Goal: Check status: Check status

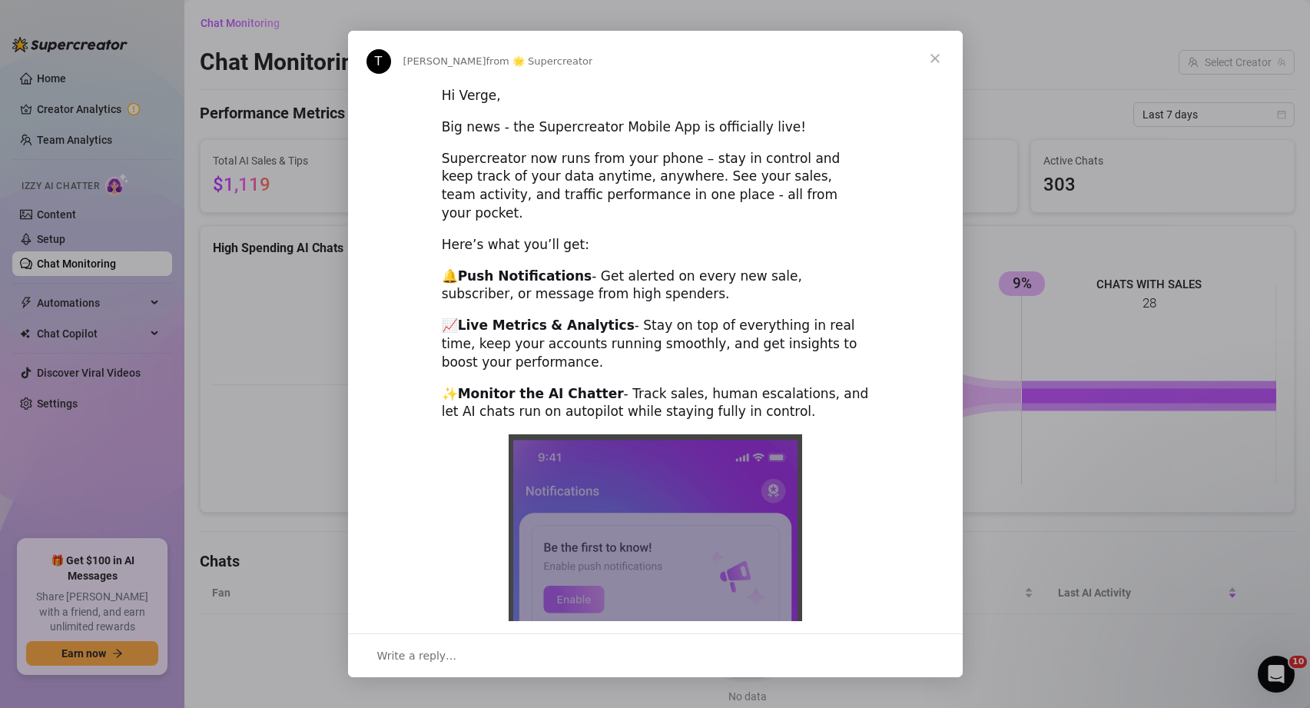
click at [940, 55] on span "Close" at bounding box center [935, 58] width 55 height 55
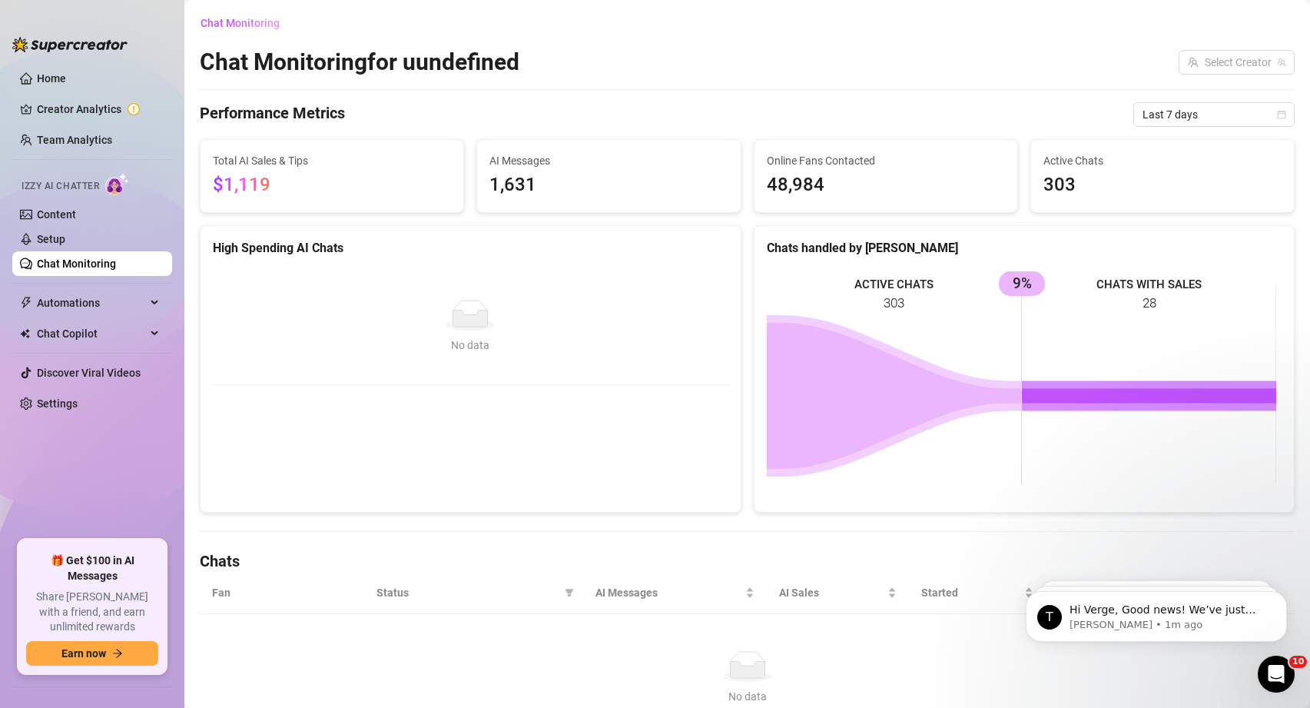
click at [95, 270] on link "Chat Monitoring" at bounding box center [76, 263] width 79 height 12
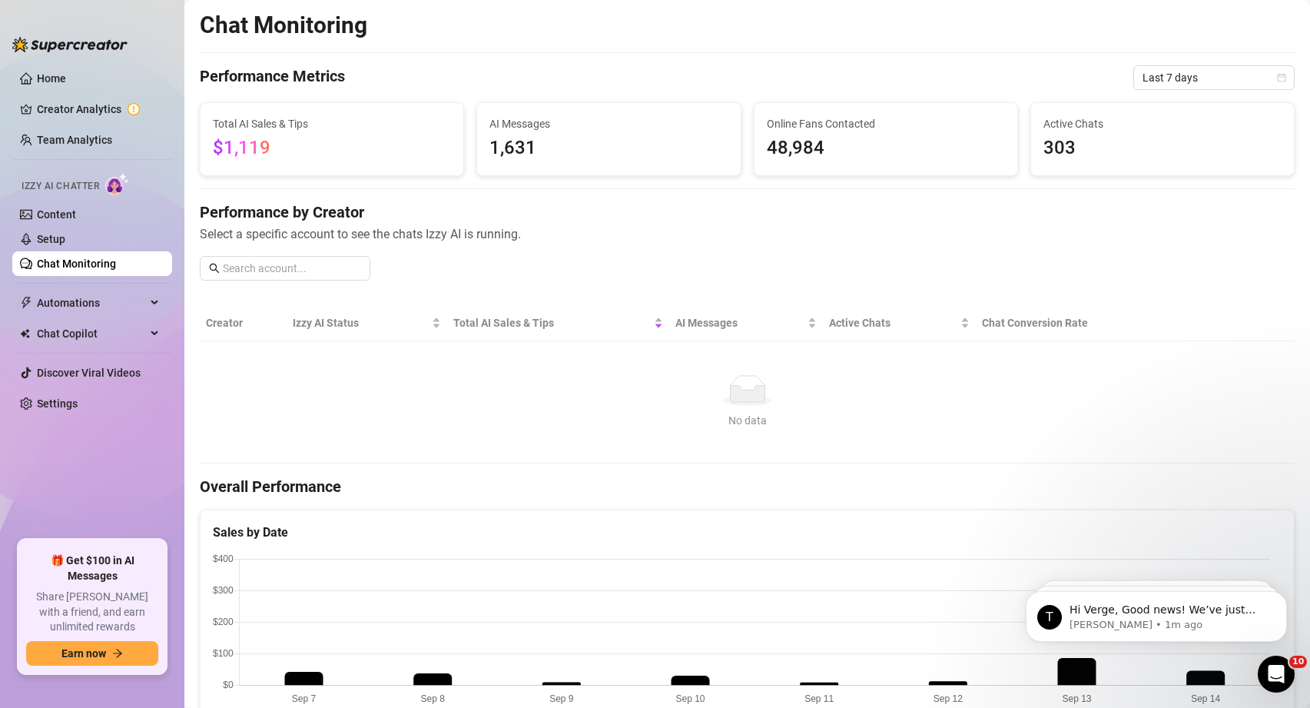
click at [95, 270] on link "Chat Monitoring" at bounding box center [76, 263] width 79 height 12
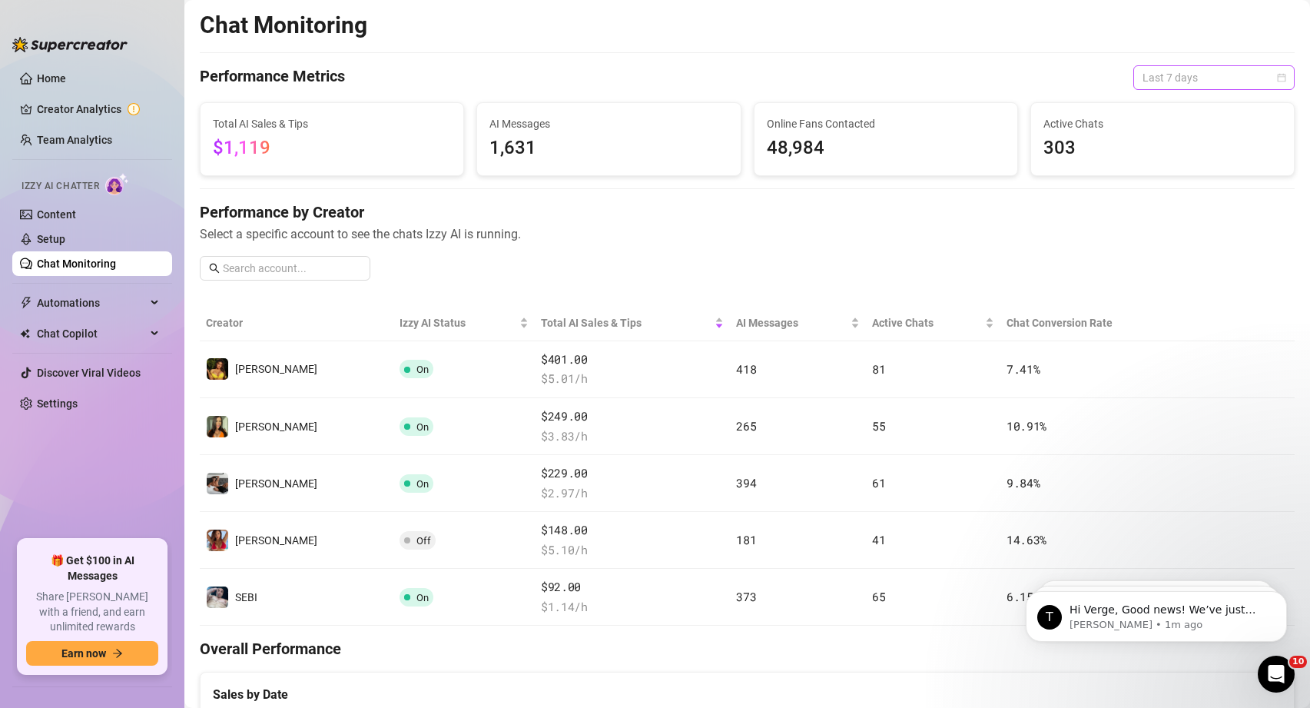
click at [1167, 78] on span "Last 7 days" at bounding box center [1214, 77] width 143 height 23
click at [1177, 180] on div "Last 90 days" at bounding box center [1202, 182] width 137 height 17
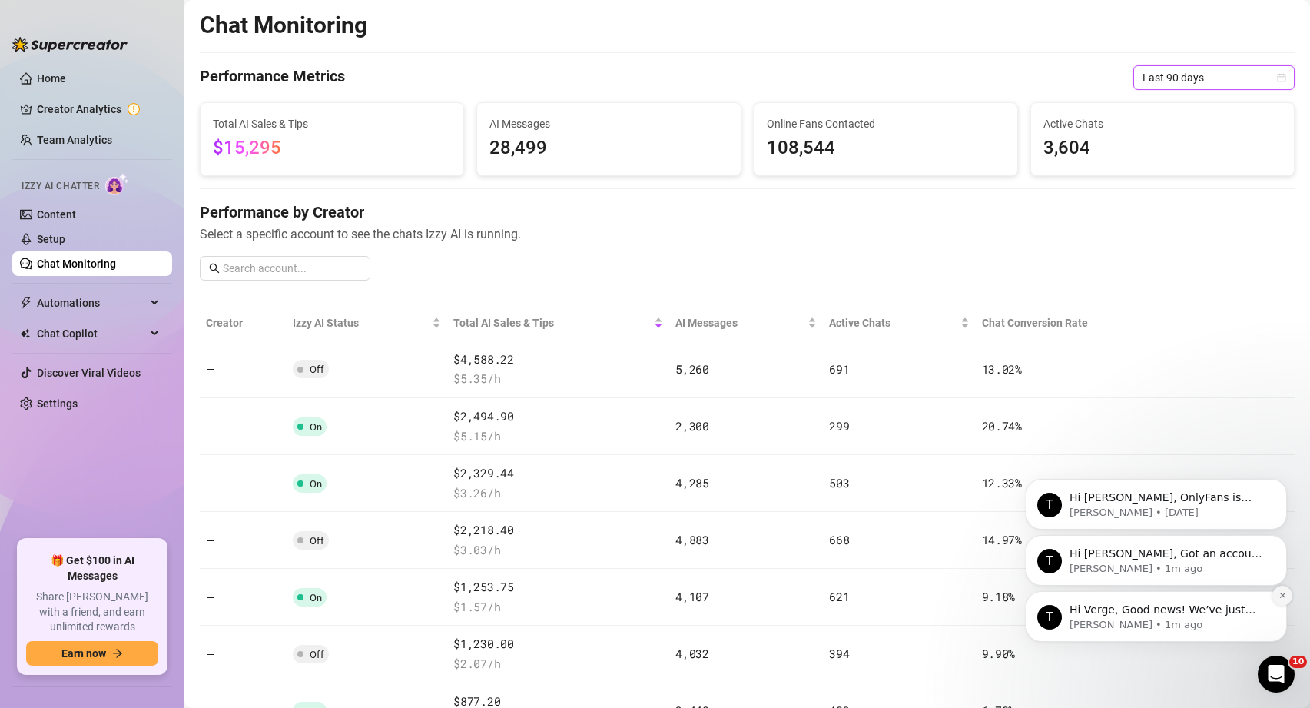
click at [1280, 594] on icon "Dismiss notification" at bounding box center [1283, 595] width 8 height 8
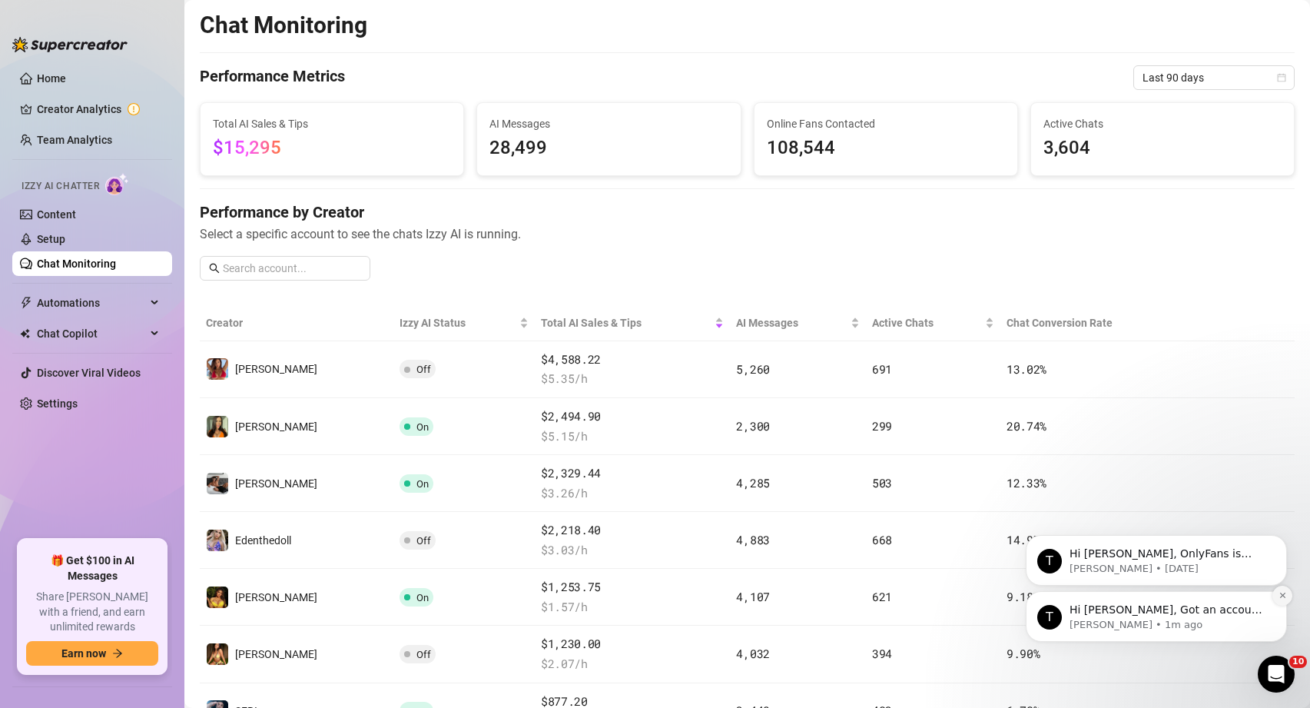
click at [1280, 593] on icon "Dismiss notification" at bounding box center [1283, 595] width 8 height 8
click at [1281, 594] on icon "Dismiss notification" at bounding box center [1282, 595] width 5 height 5
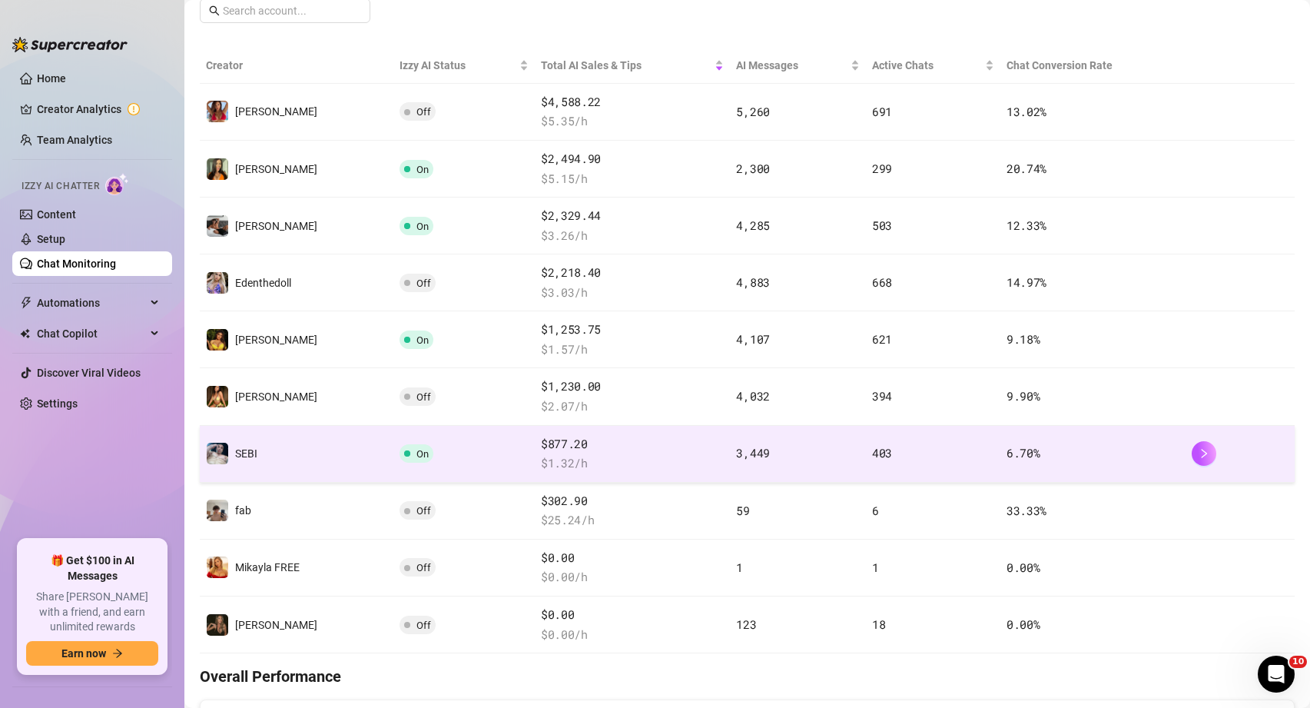
scroll to position [261, 0]
